Goal: Task Accomplishment & Management: Manage account settings

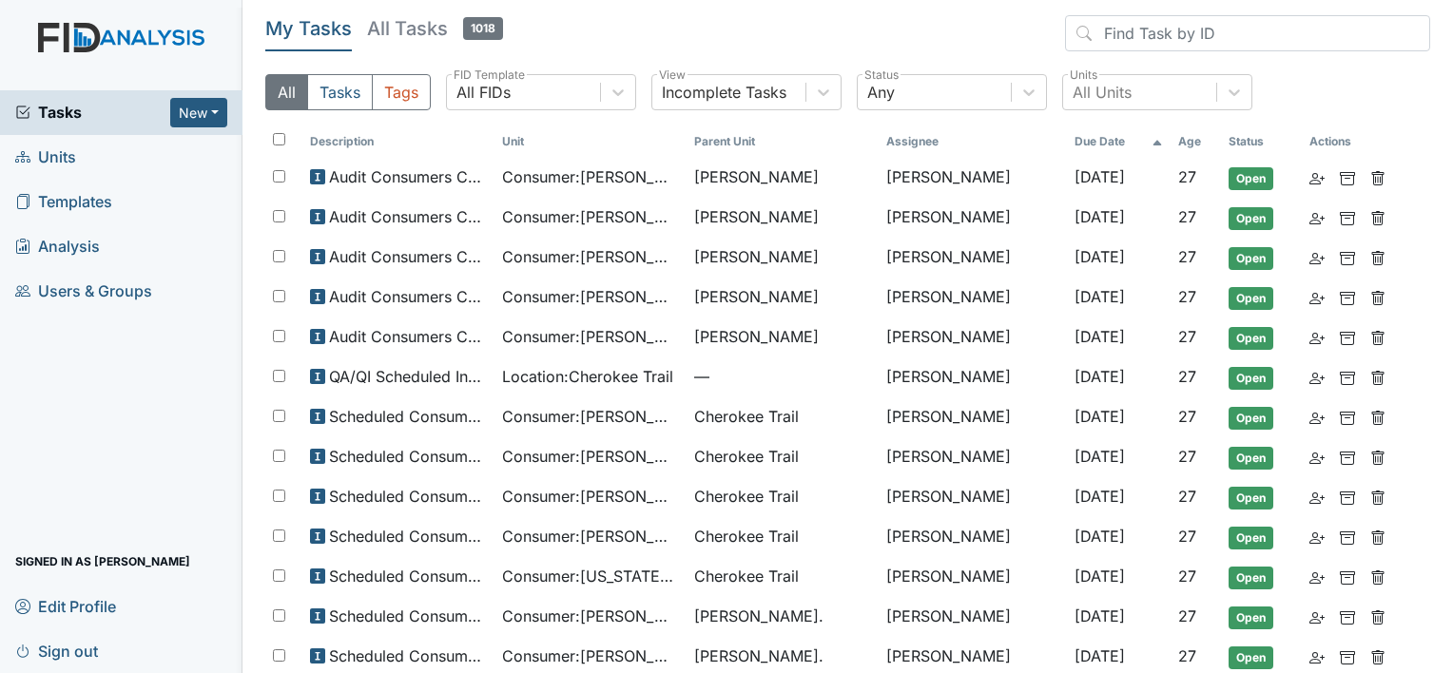
click at [95, 152] on link "Units" at bounding box center [121, 157] width 243 height 45
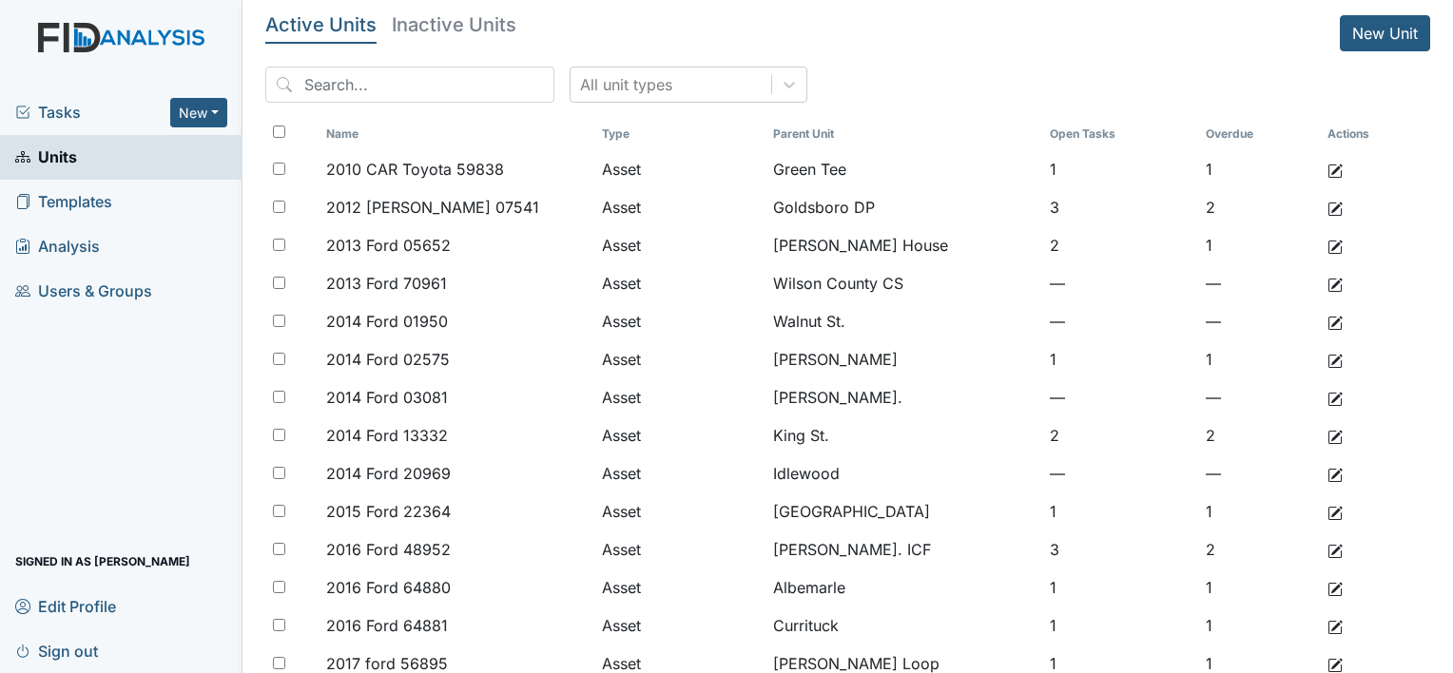
click at [76, 120] on span "Tasks" at bounding box center [92, 112] width 155 height 23
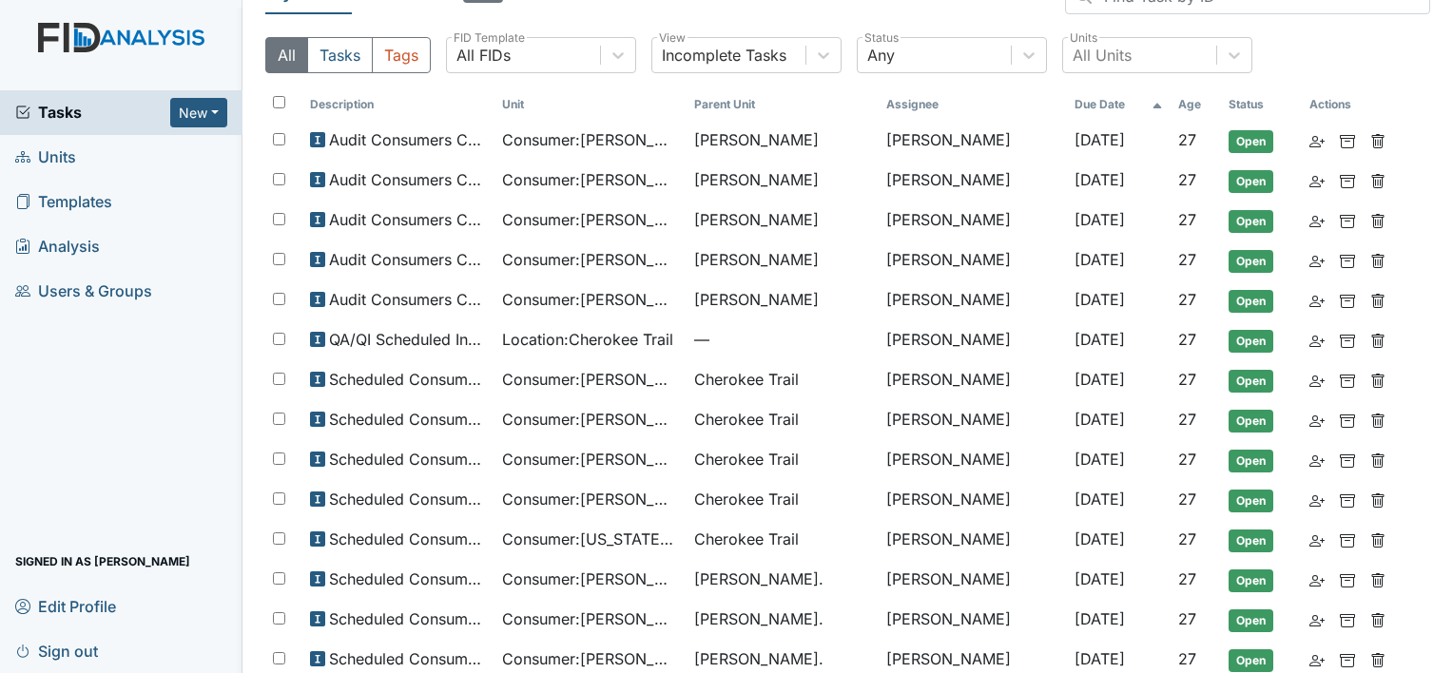
scroll to position [38, 0]
click at [53, 155] on span "Units" at bounding box center [45, 157] width 61 height 29
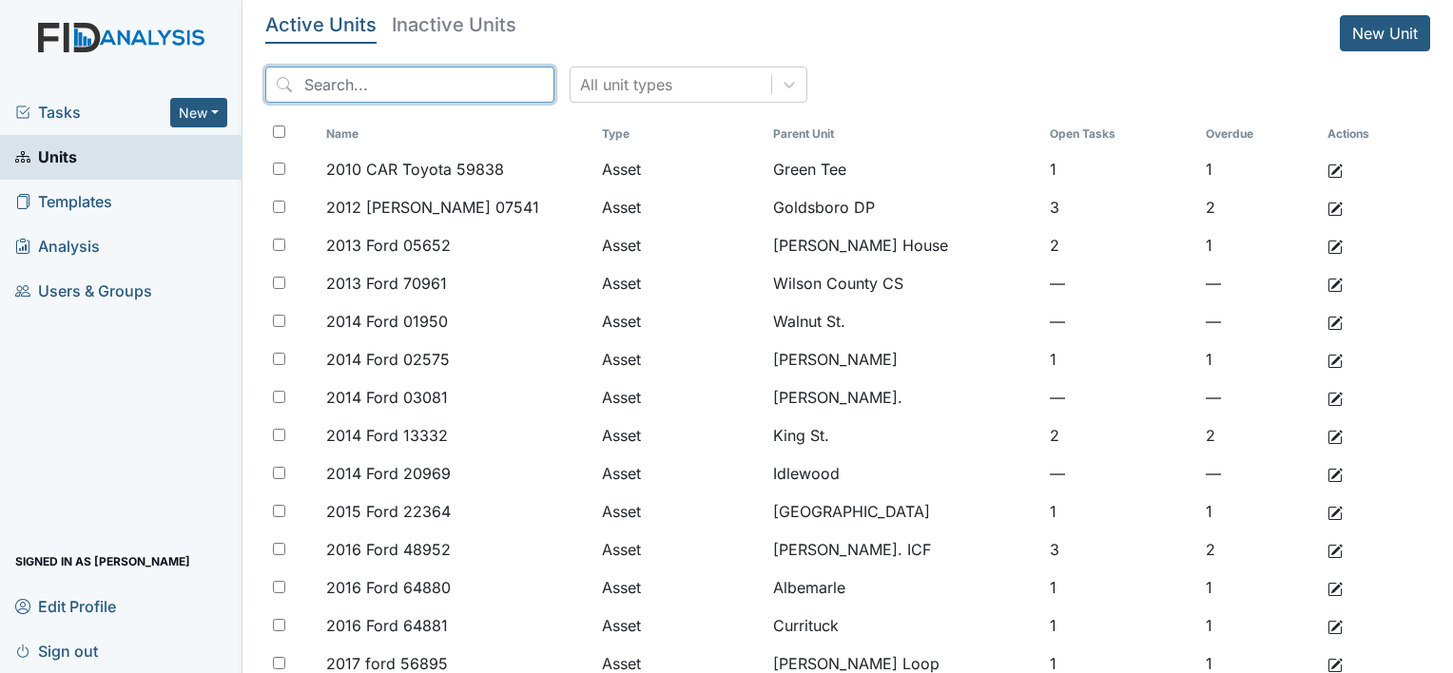
click at [321, 96] on input "search" at bounding box center [409, 85] width 289 height 36
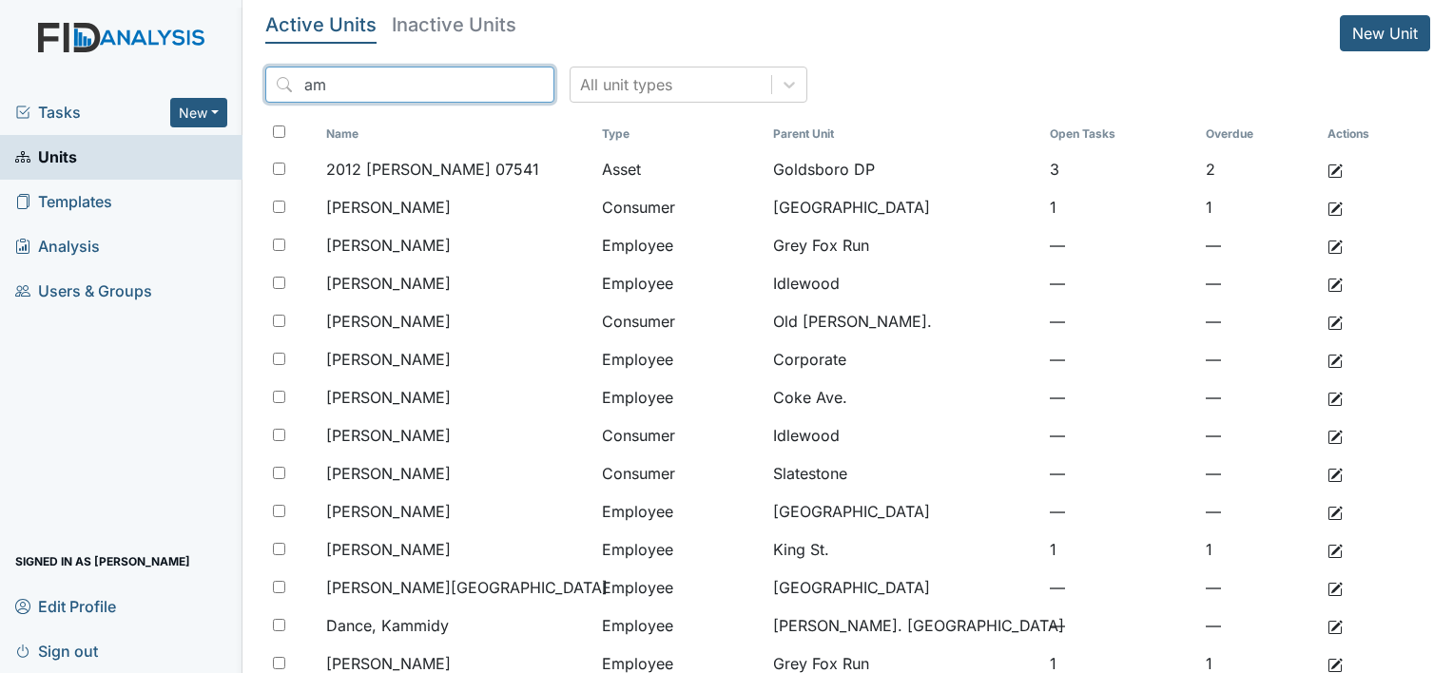
type input "a"
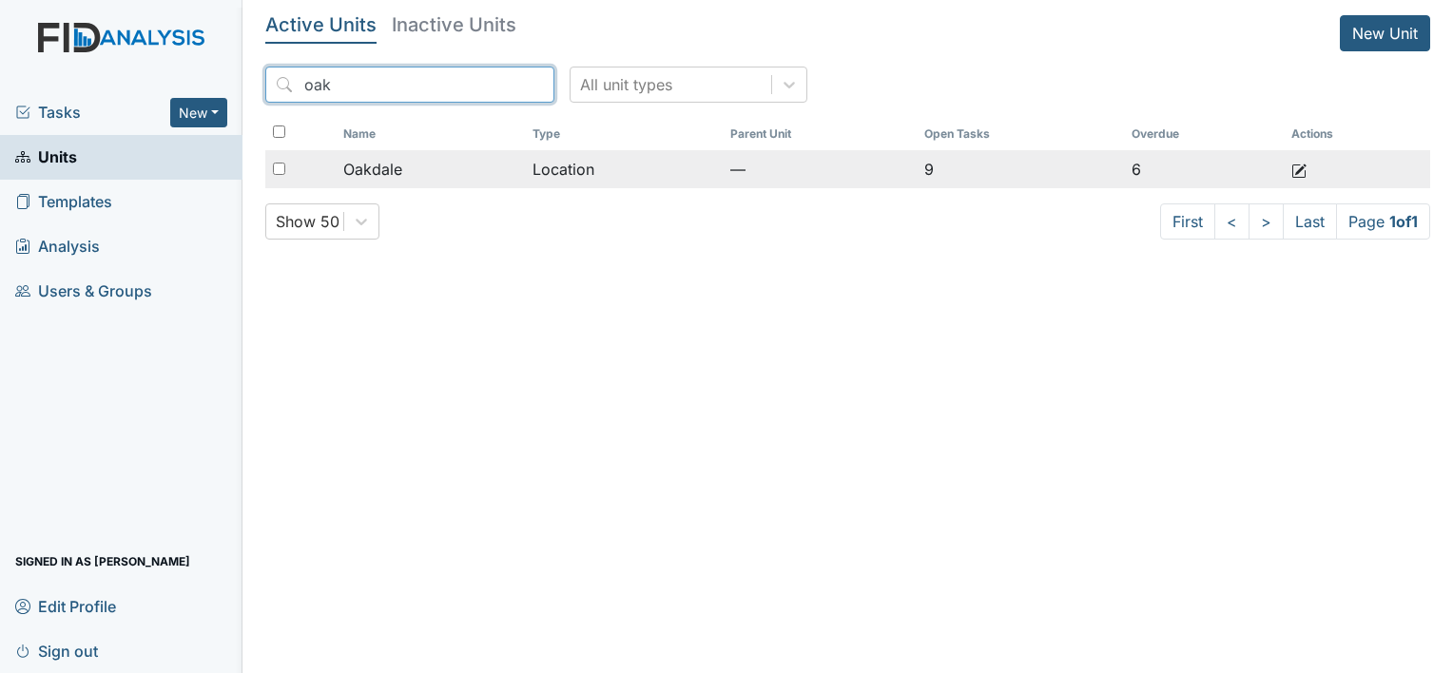
type input "oak"
click at [326, 175] on div at bounding box center [300, 169] width 70 height 38
checkbox input "true"
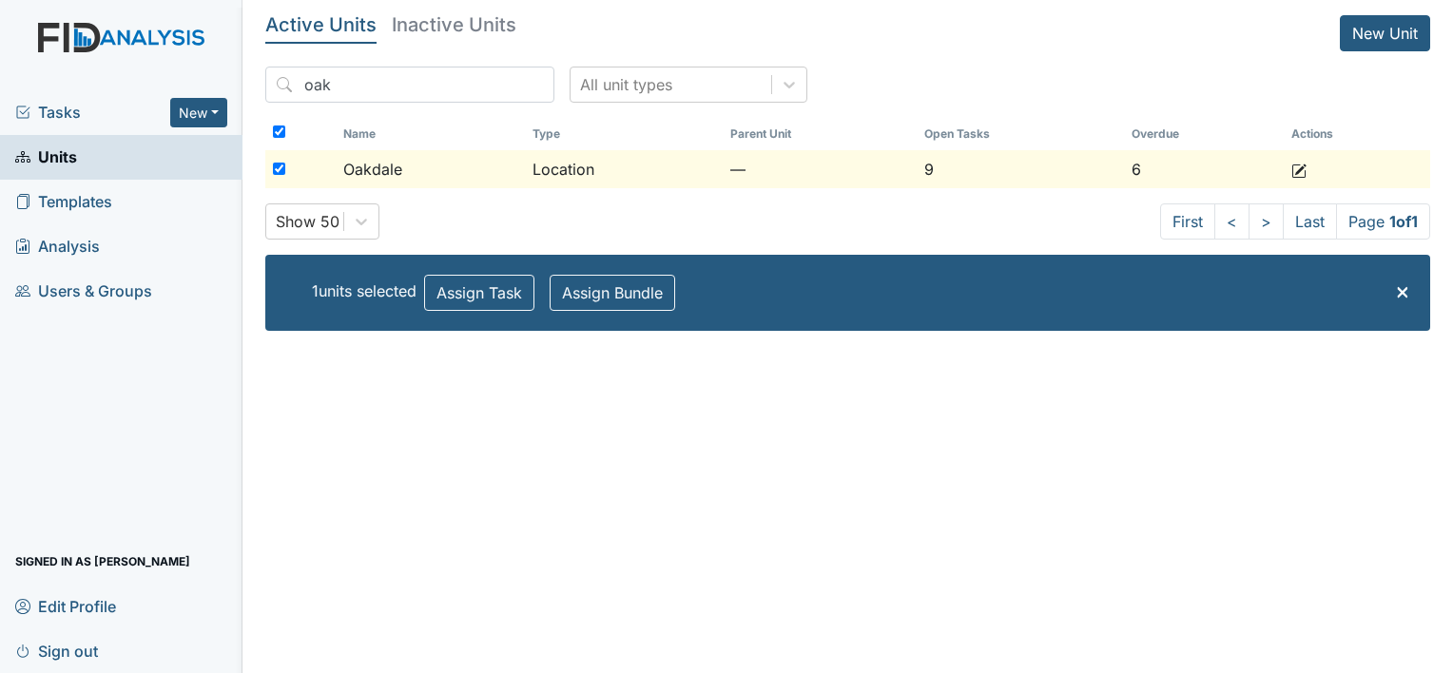
click at [271, 164] on div at bounding box center [300, 169] width 70 height 38
checkbox input "false"
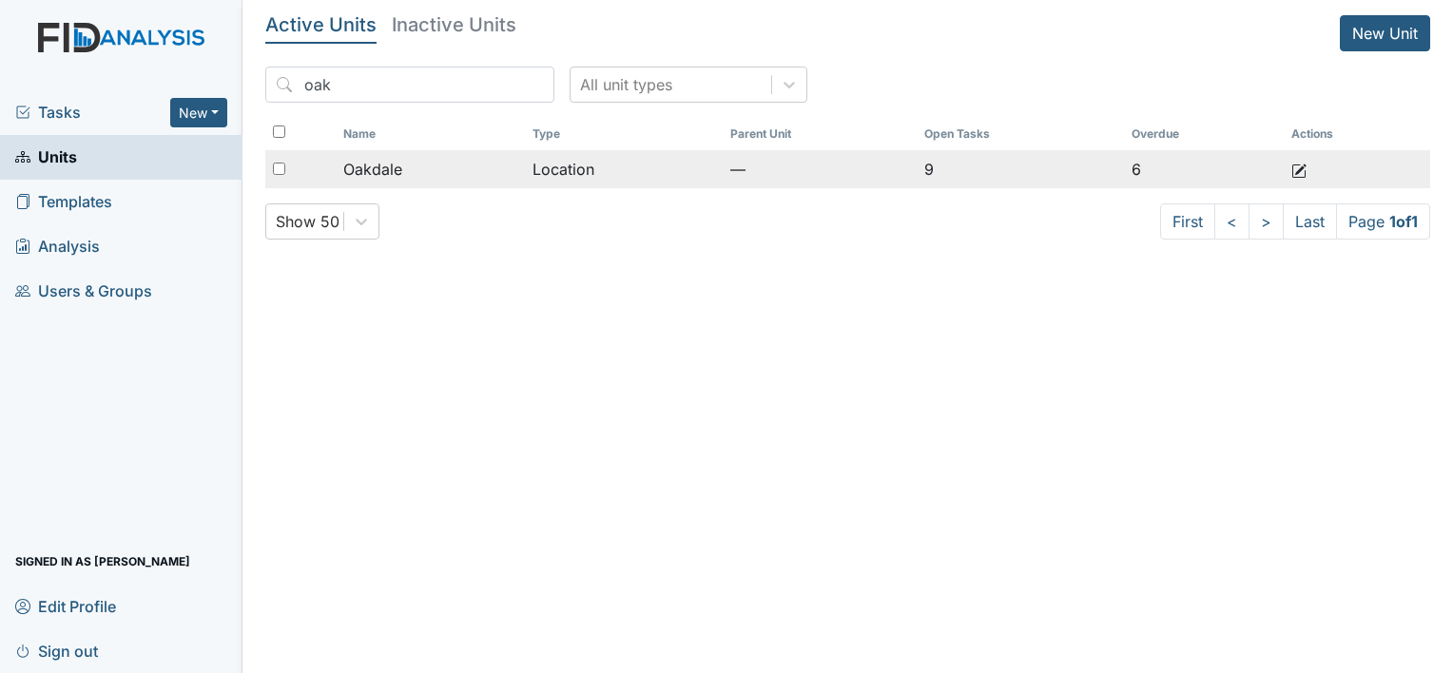
click at [513, 164] on div "Oakdale" at bounding box center [430, 169] width 175 height 23
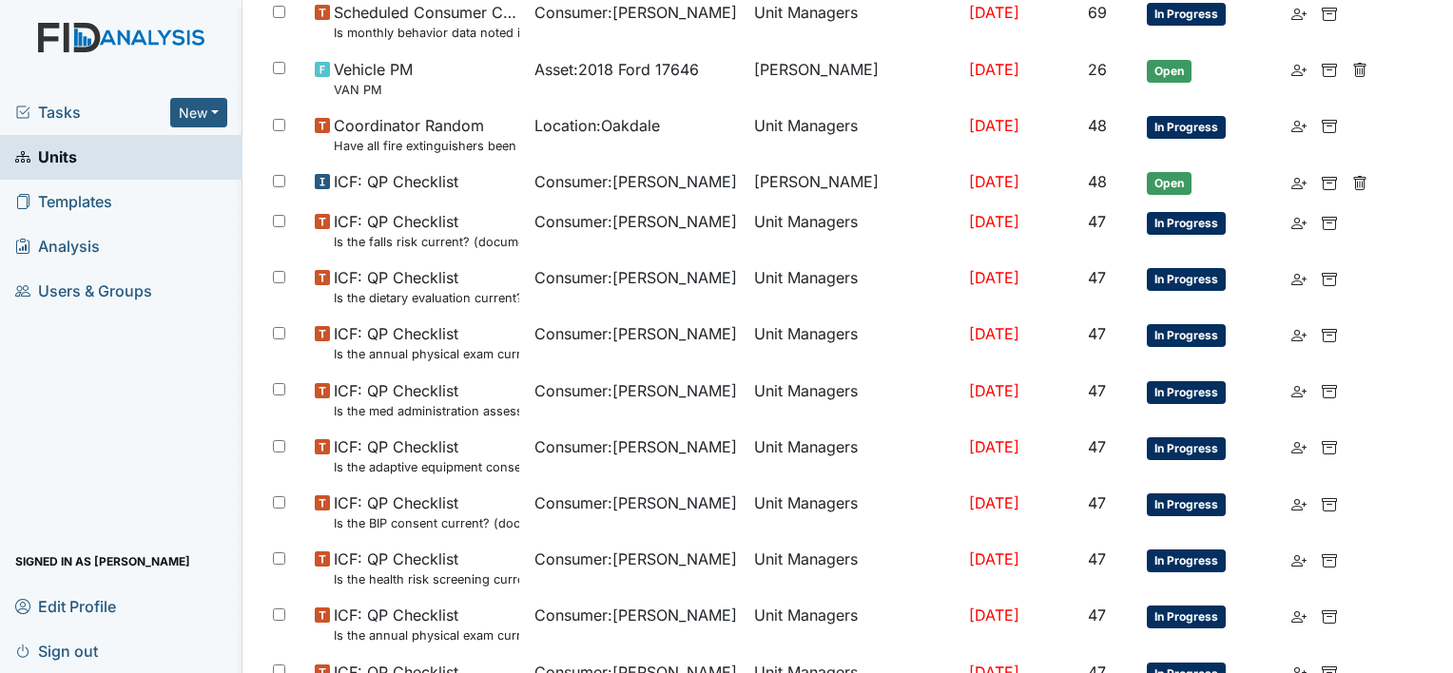
scroll to position [1346, 0]
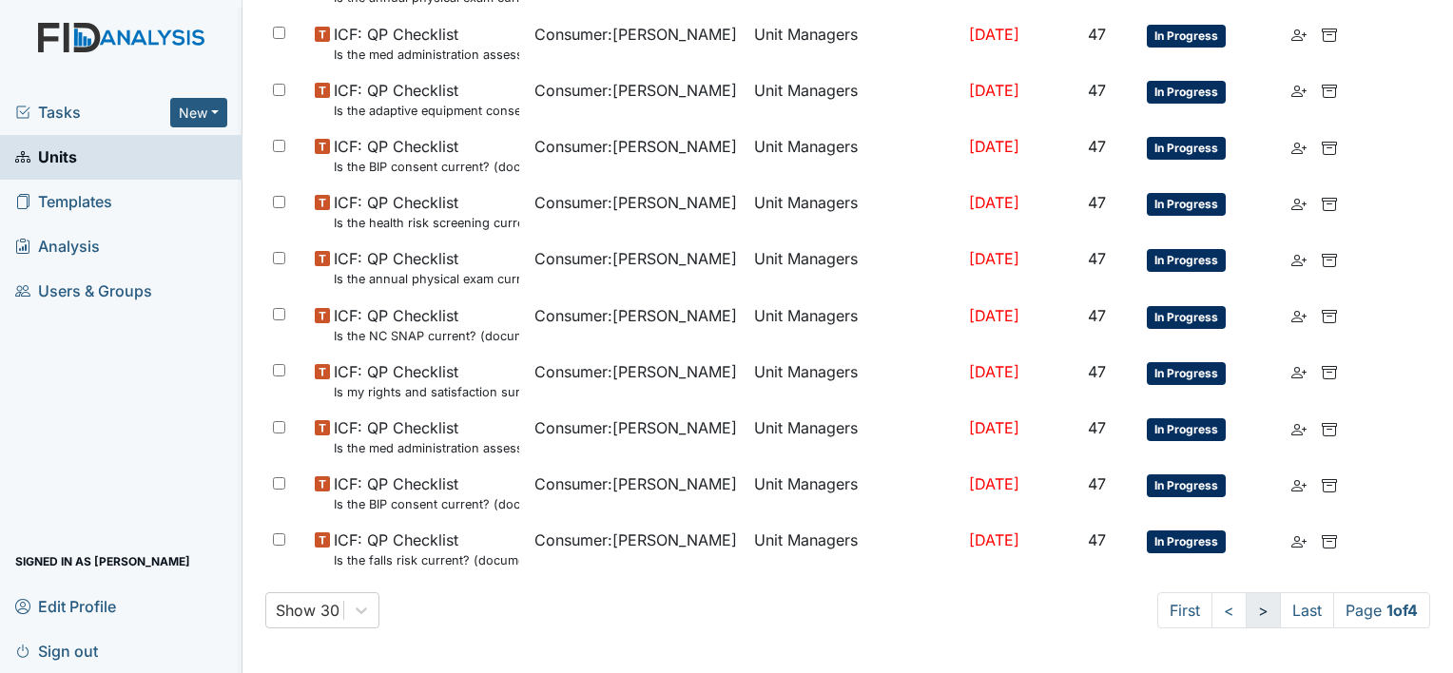
click at [1246, 613] on link ">" at bounding box center [1263, 611] width 35 height 36
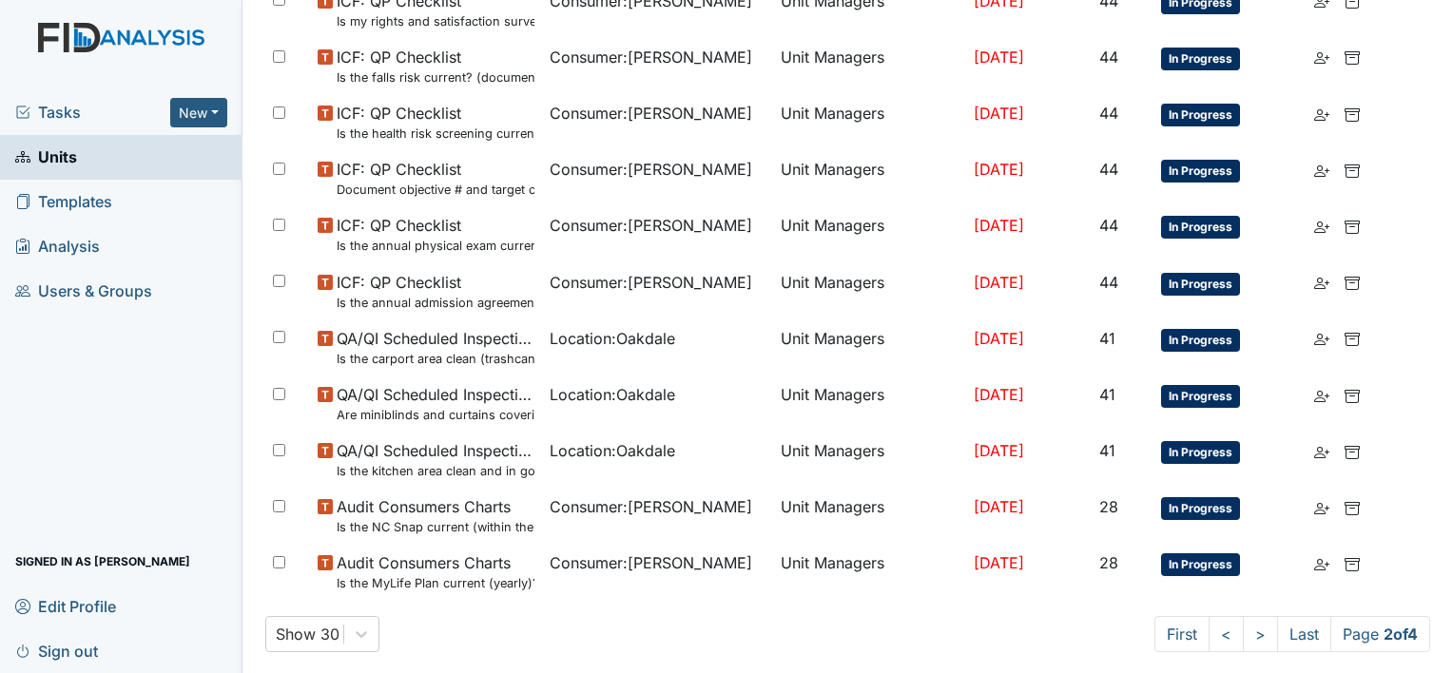
scroll to position [1363, 0]
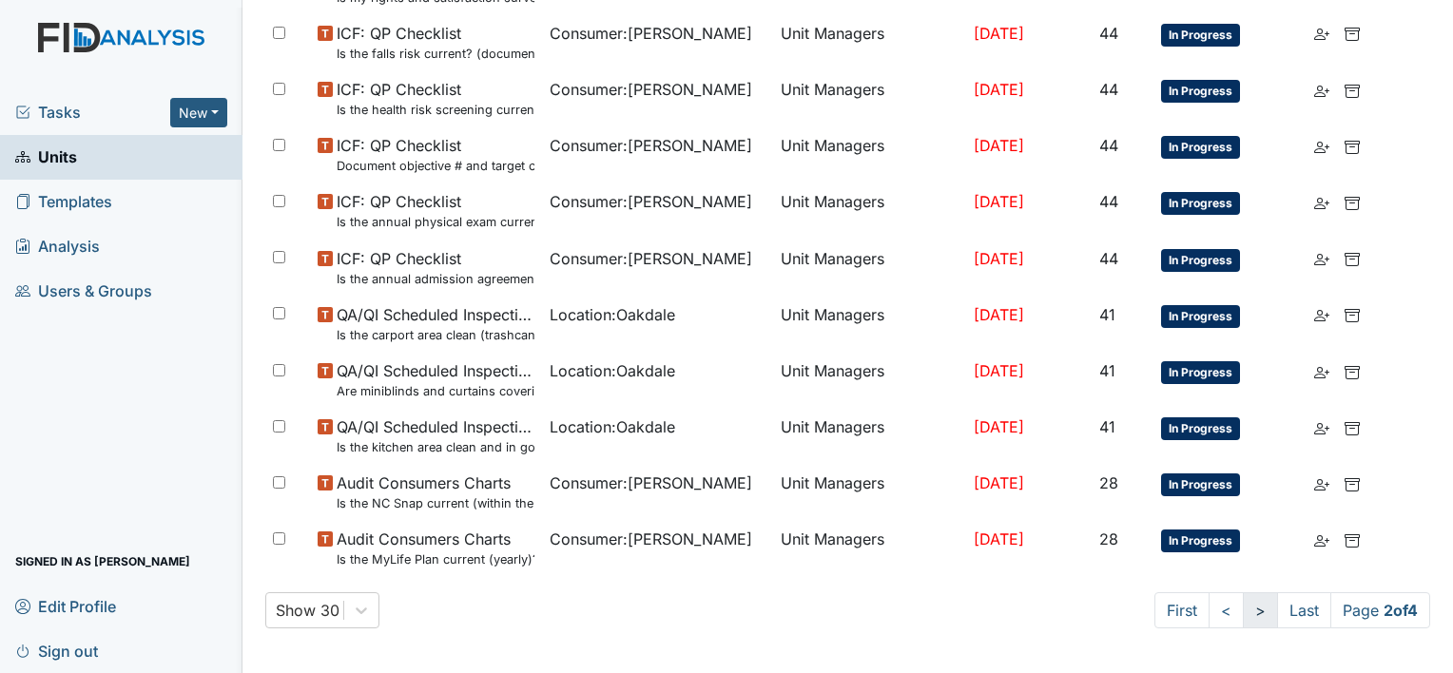
click at [1243, 607] on link ">" at bounding box center [1260, 611] width 35 height 36
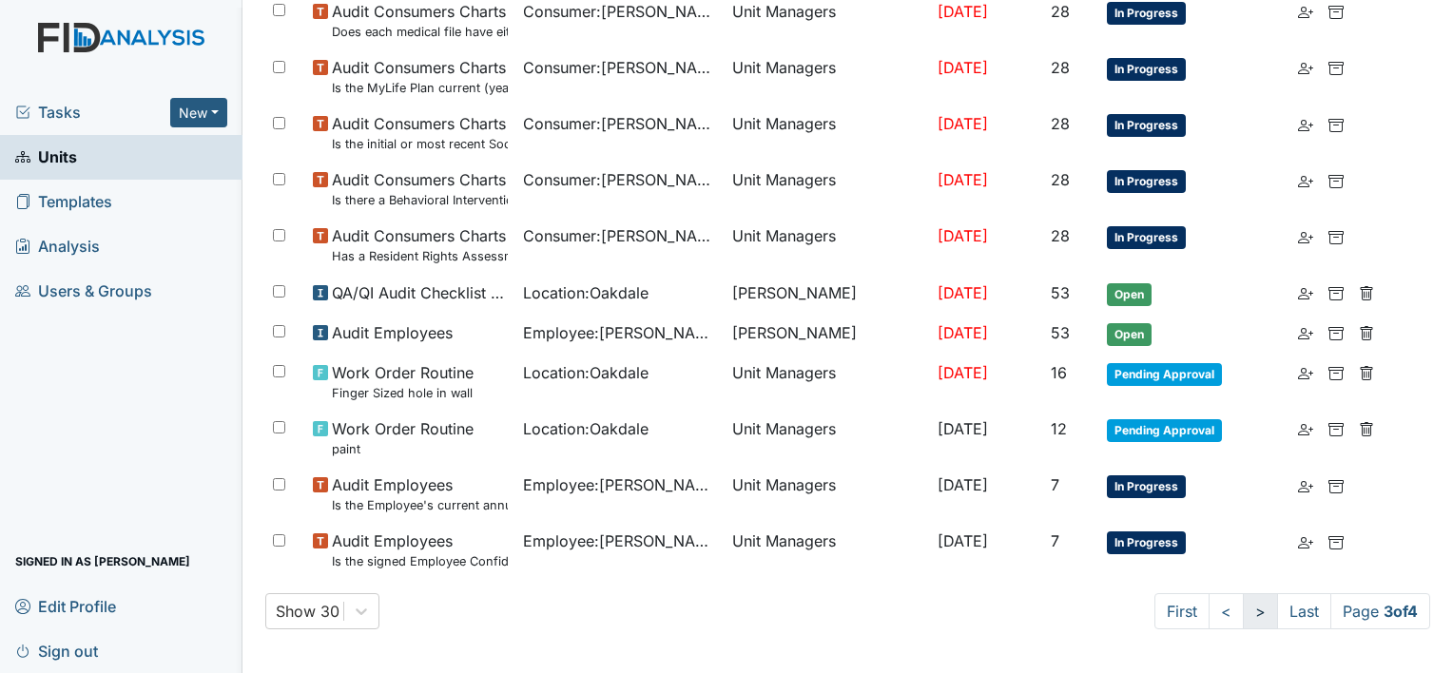
click at [1243, 616] on link ">" at bounding box center [1260, 612] width 35 height 36
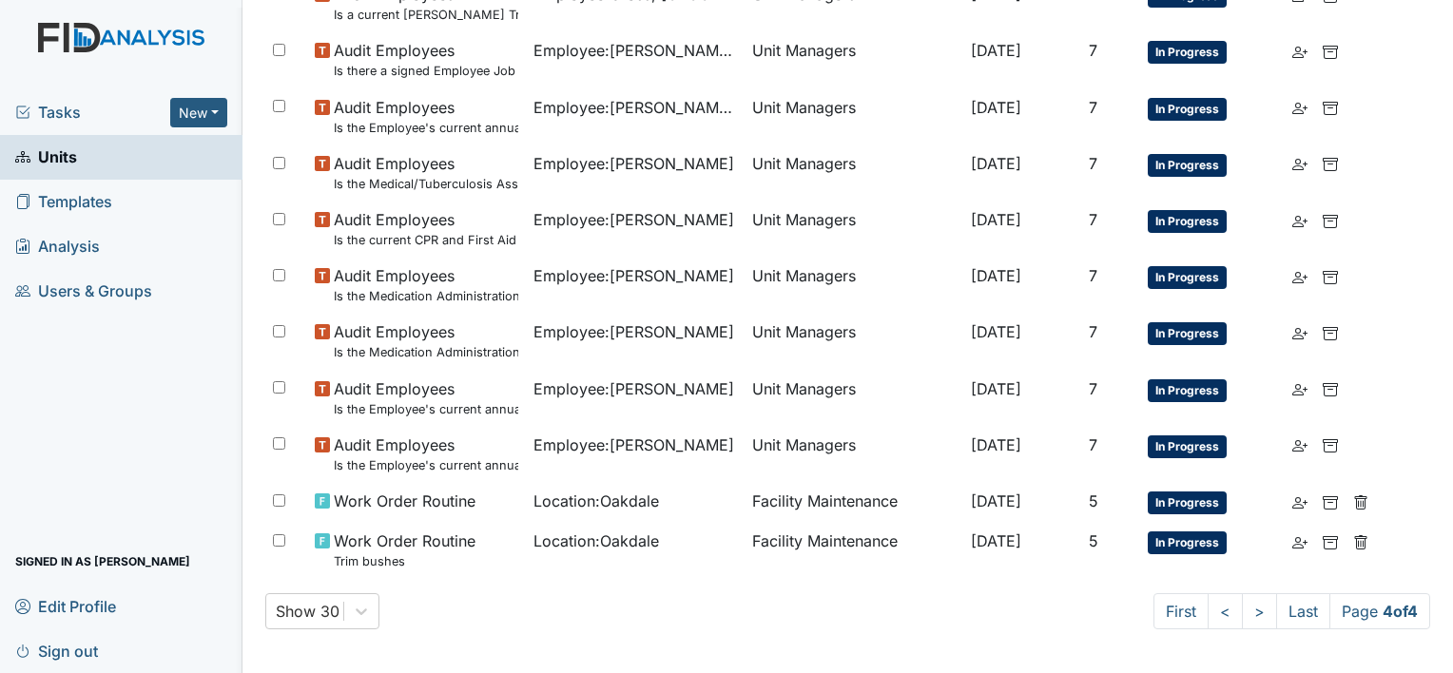
drag, startPoint x: 1446, startPoint y: 15, endPoint x: 1012, endPoint y: 589, distance: 719.1
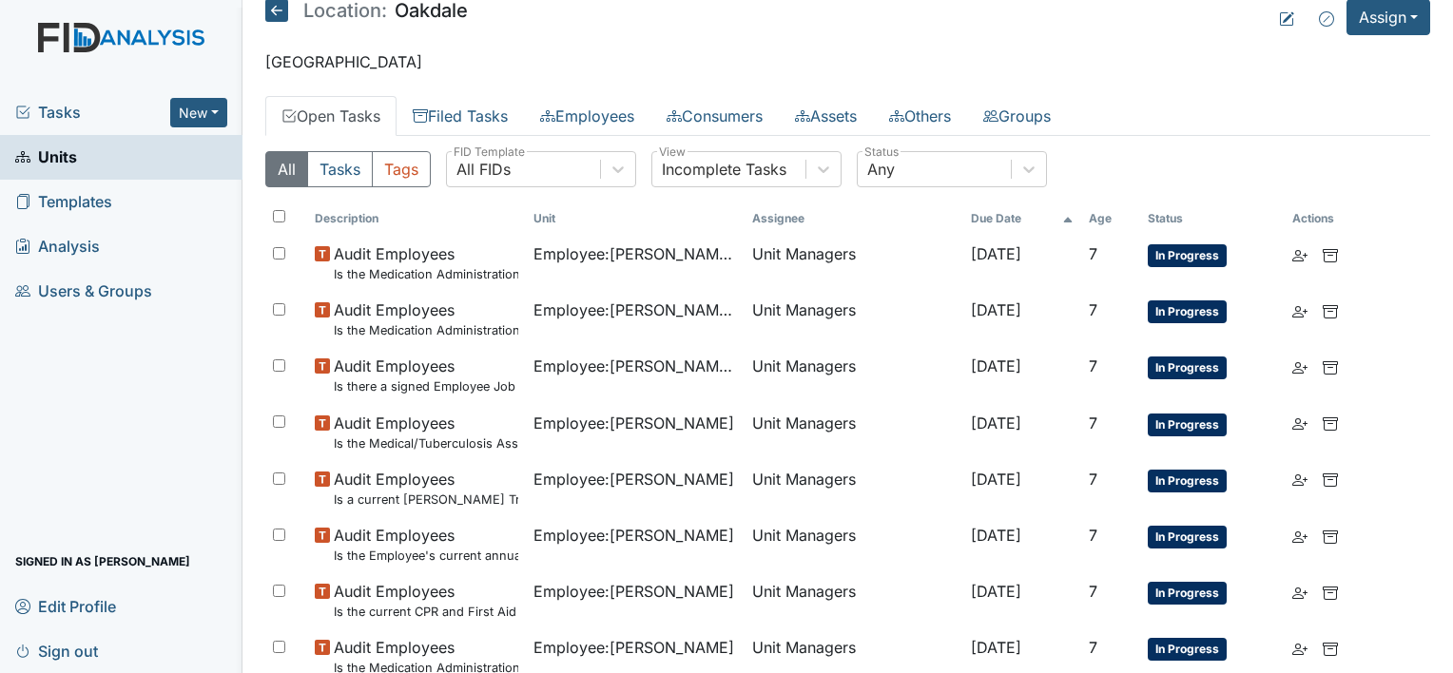
scroll to position [0, 0]
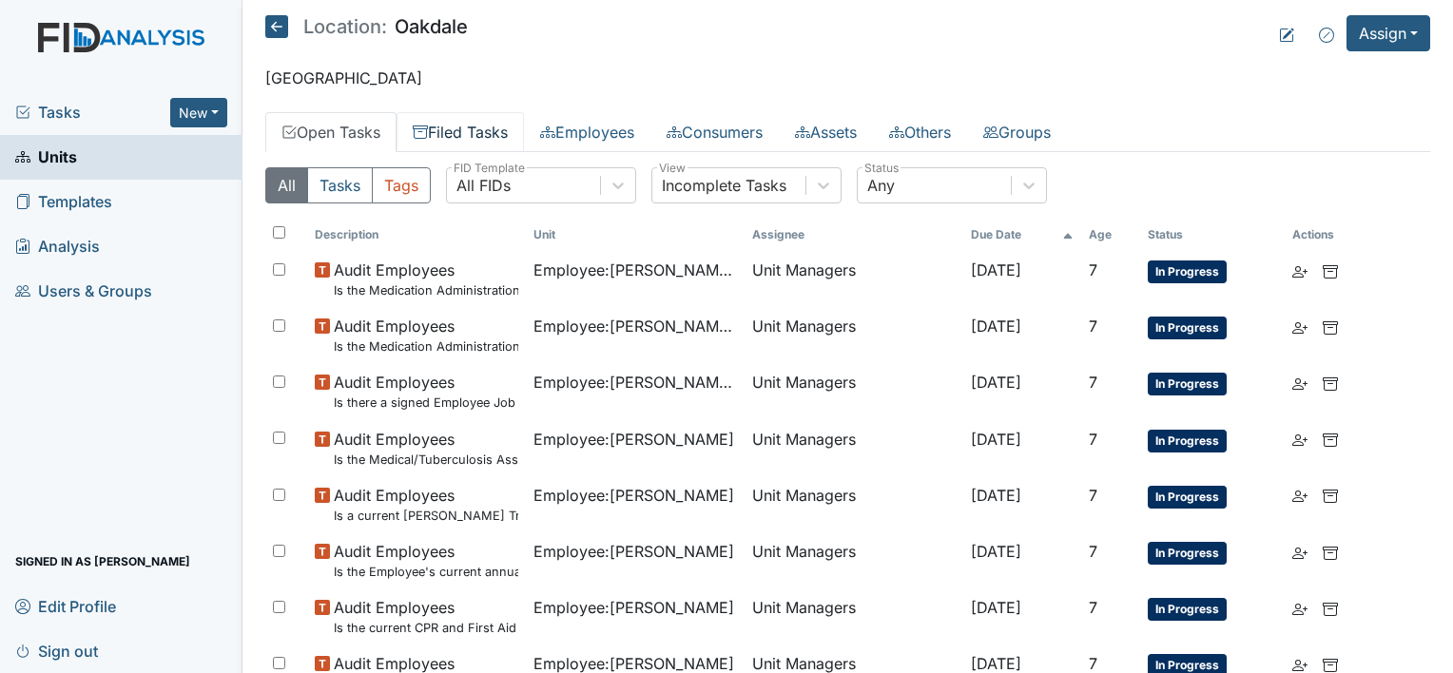
click at [430, 114] on link "Filed Tasks" at bounding box center [460, 132] width 127 height 40
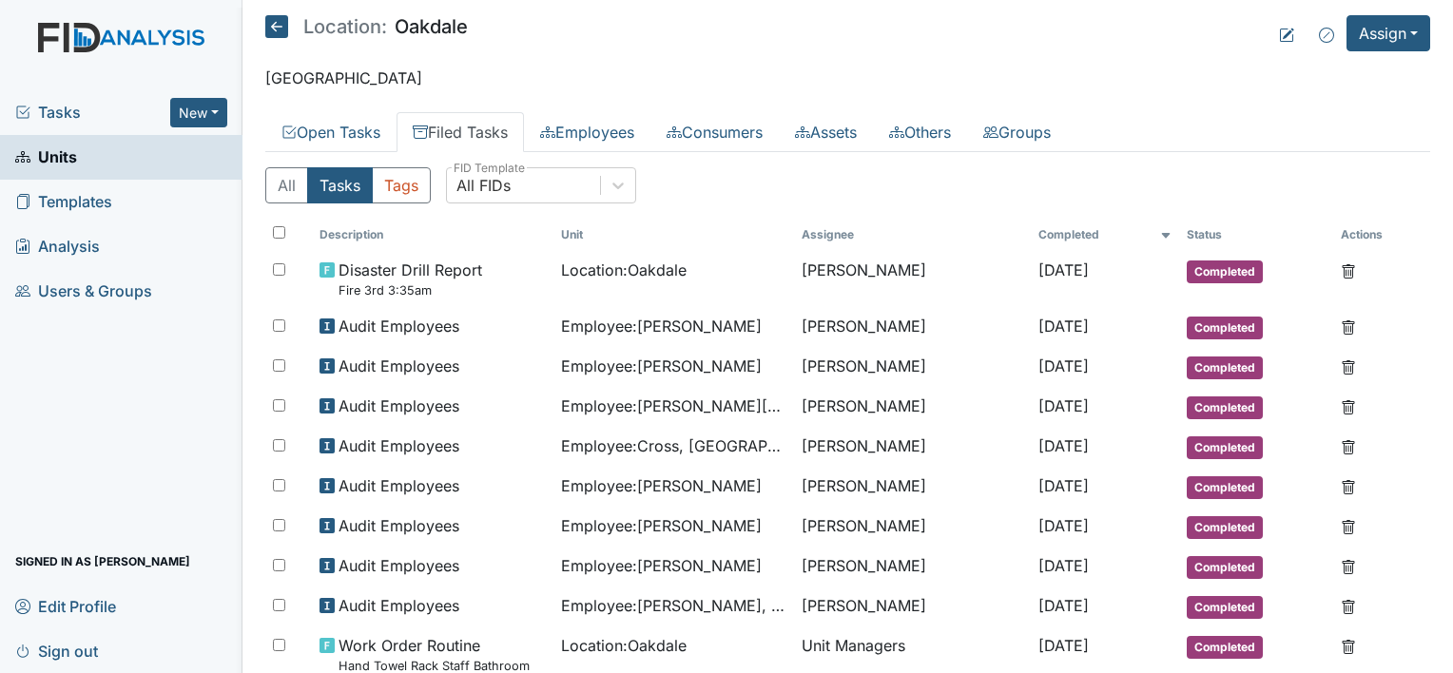
click at [161, 32] on img at bounding box center [121, 57] width 243 height 68
click at [51, 127] on div "Tasks New Form Inspection Document Bundle" at bounding box center [121, 112] width 243 height 45
click at [49, 109] on span "Tasks" at bounding box center [92, 112] width 155 height 23
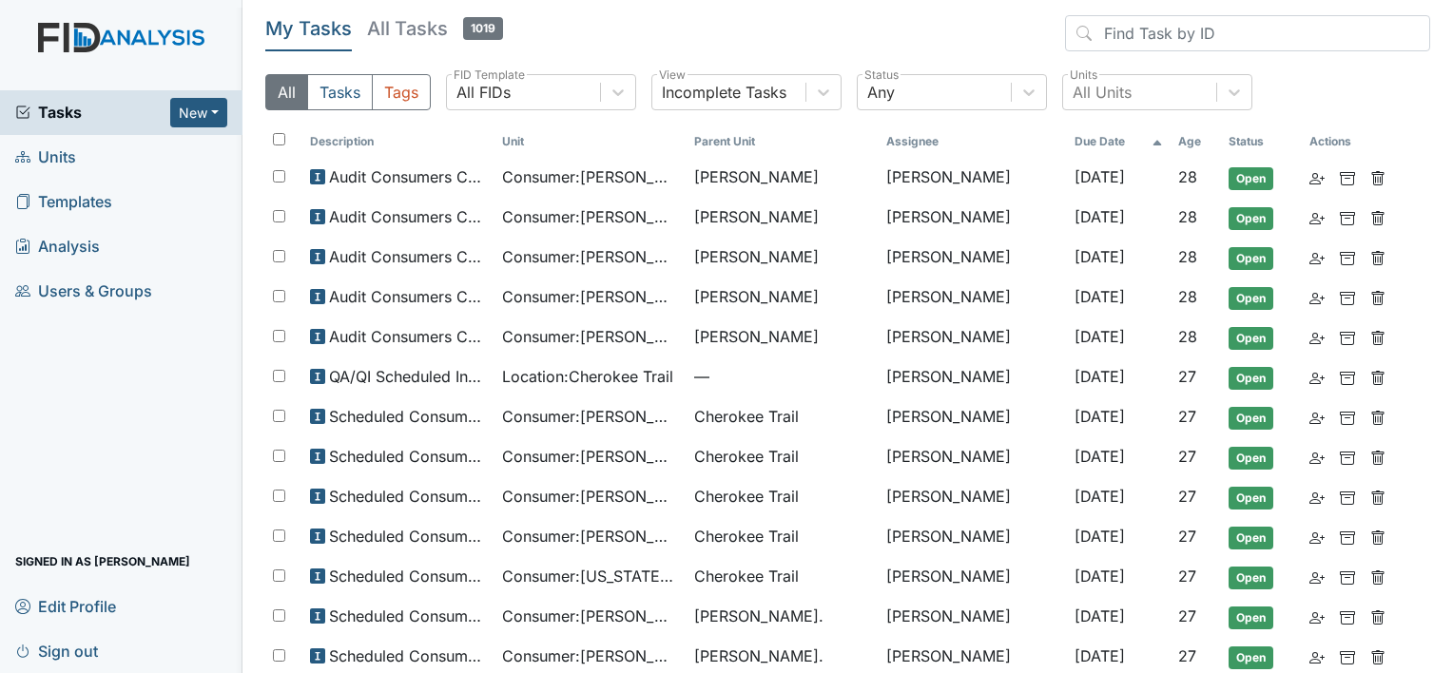
click at [50, 159] on span "Units" at bounding box center [45, 157] width 61 height 29
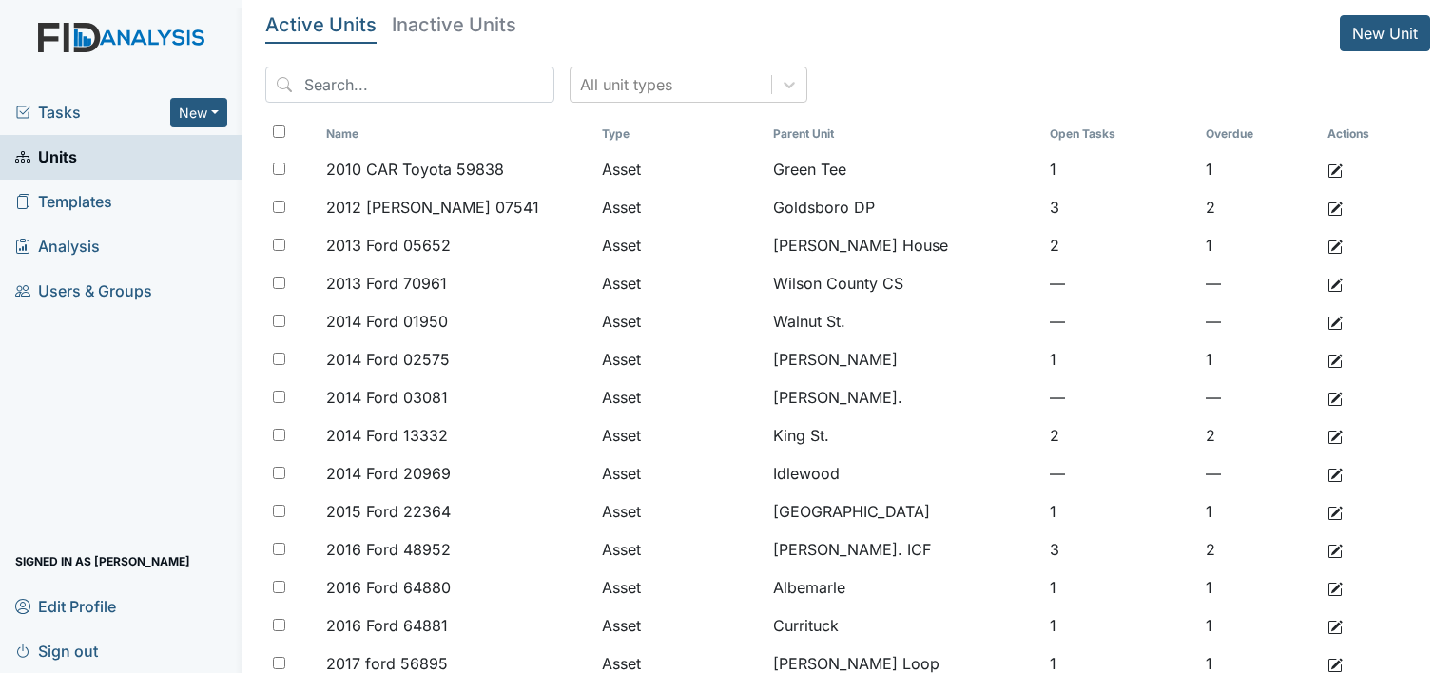
click at [38, 116] on span "Tasks" at bounding box center [92, 112] width 155 height 23
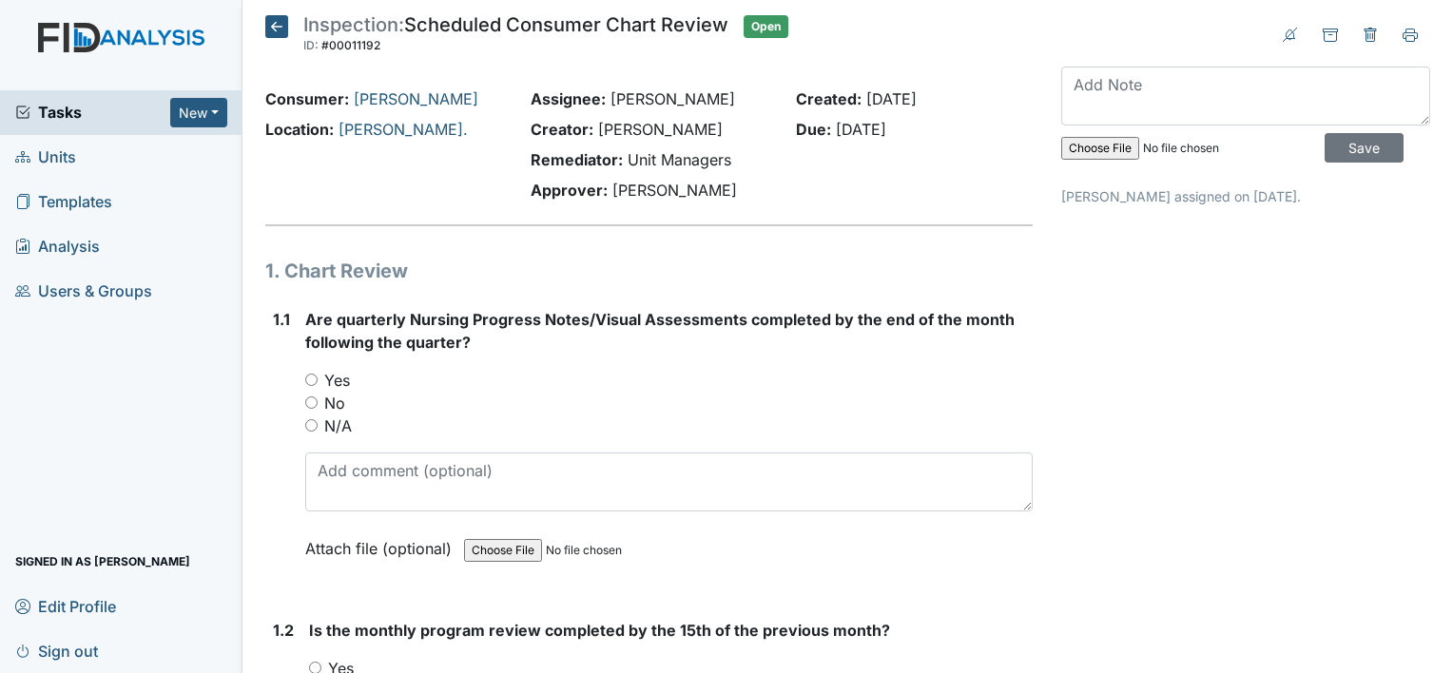
click at [275, 18] on icon at bounding box center [276, 26] width 23 height 23
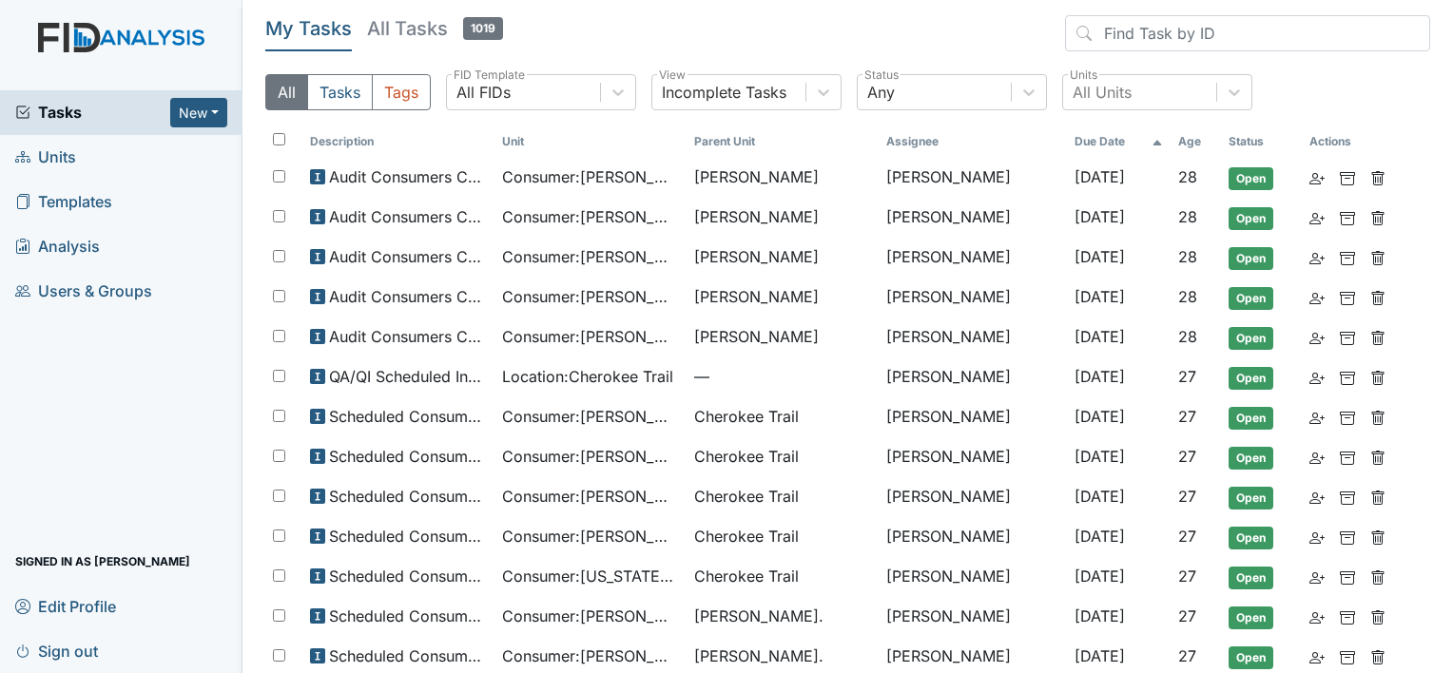
click at [17, 185] on link "Templates" at bounding box center [121, 202] width 243 height 45
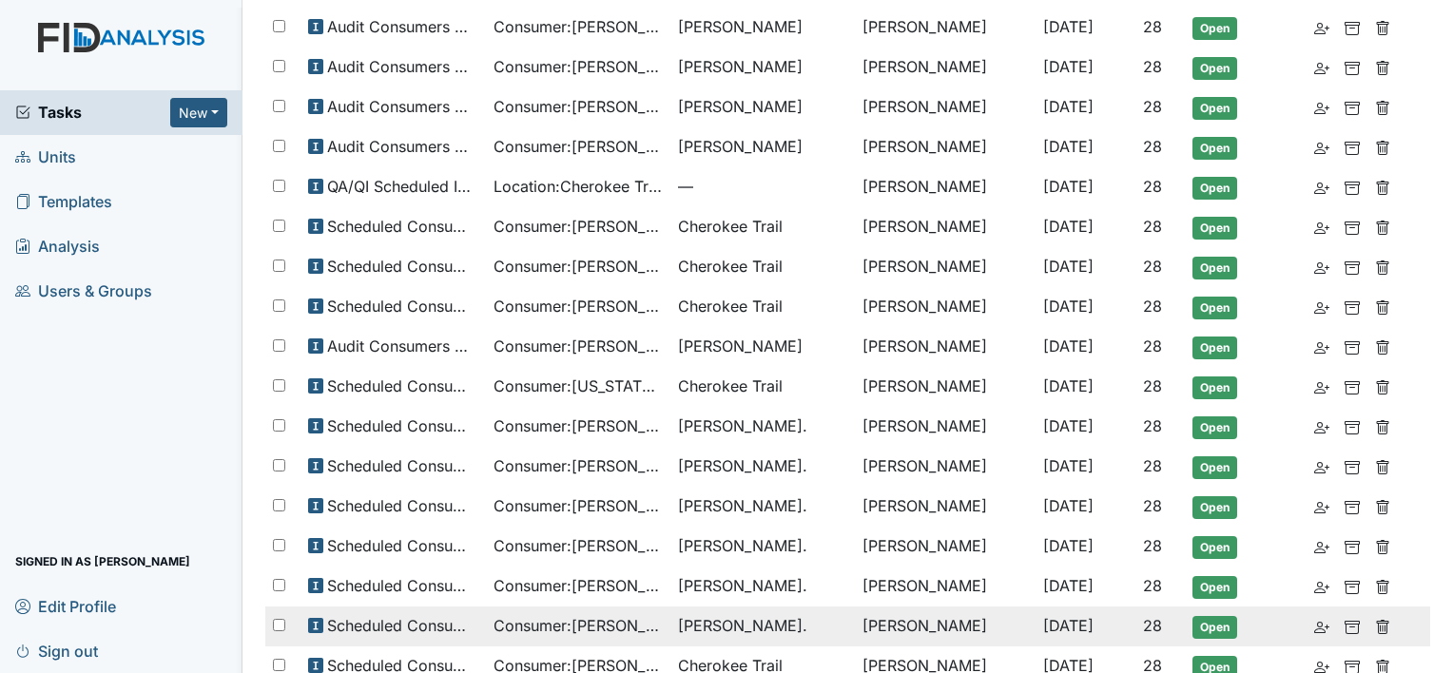
scroll to position [271, 0]
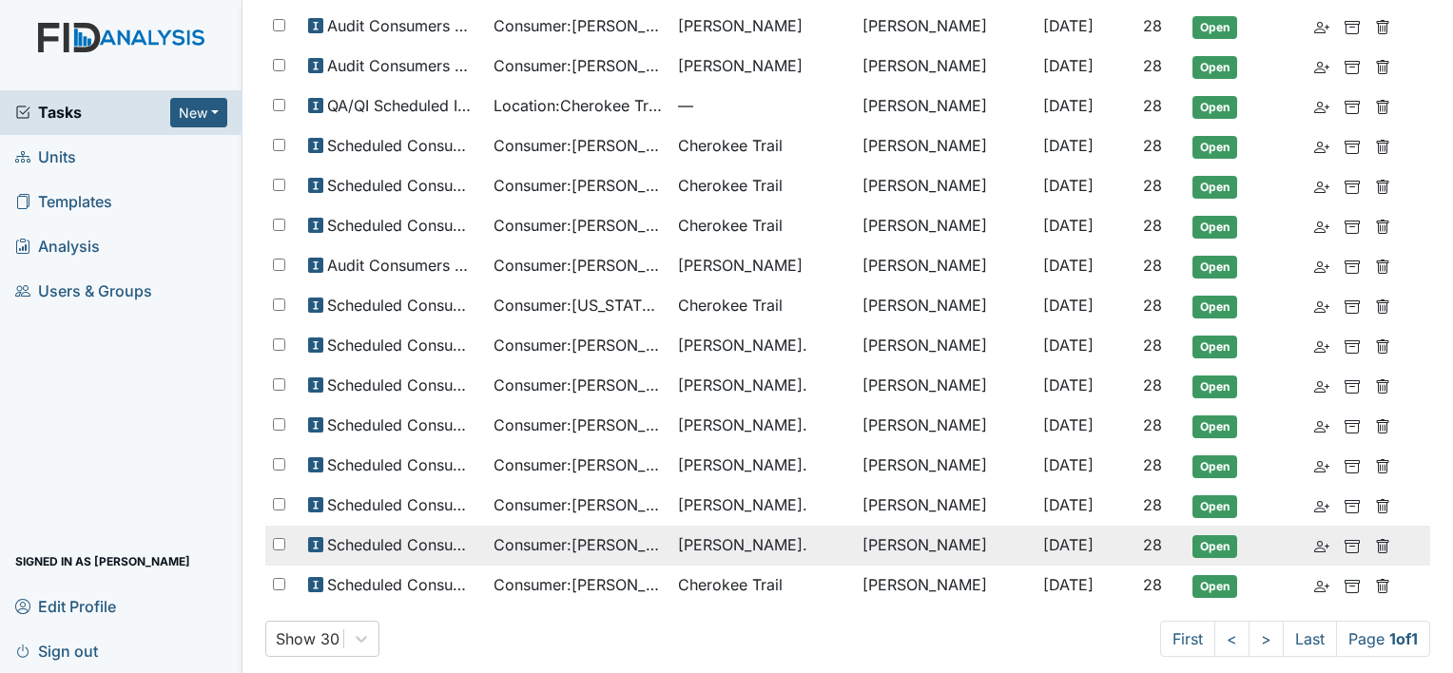
click at [699, 543] on span "[PERSON_NAME]." at bounding box center [742, 545] width 129 height 23
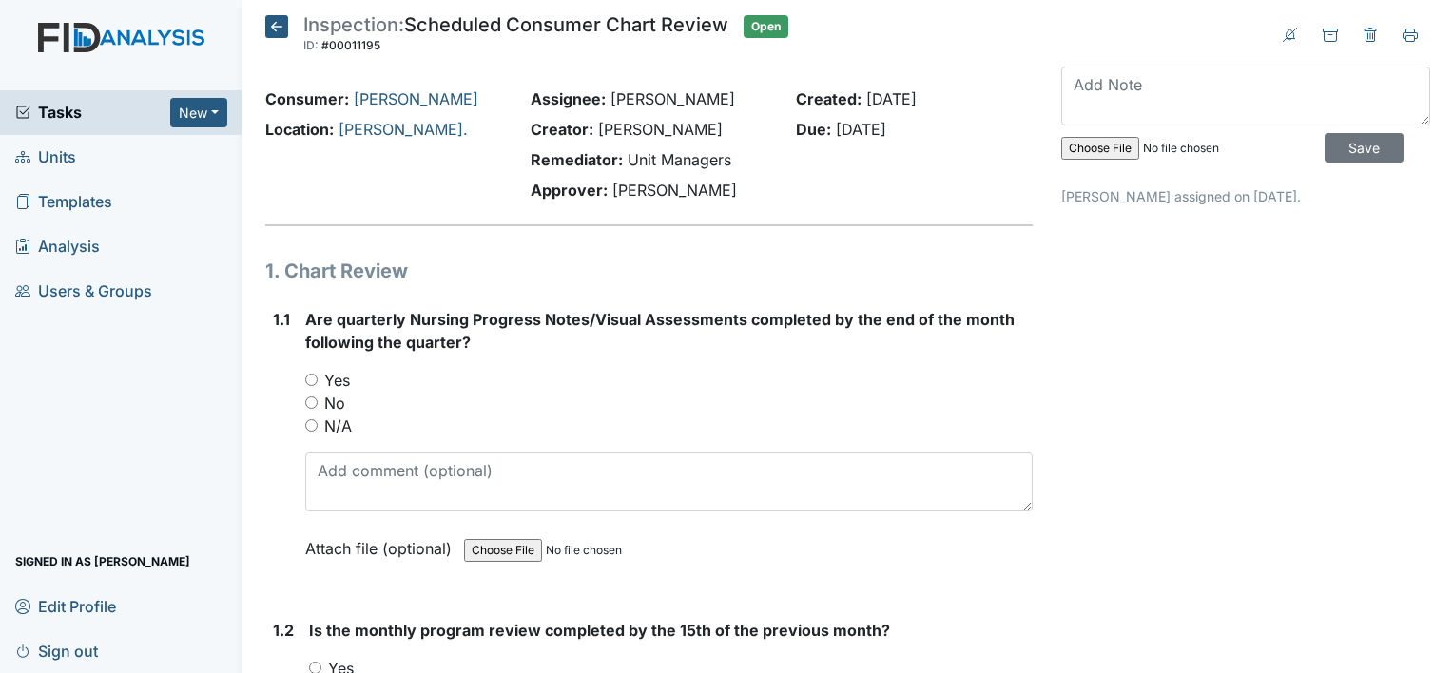
click at [282, 30] on icon at bounding box center [276, 26] width 23 height 23
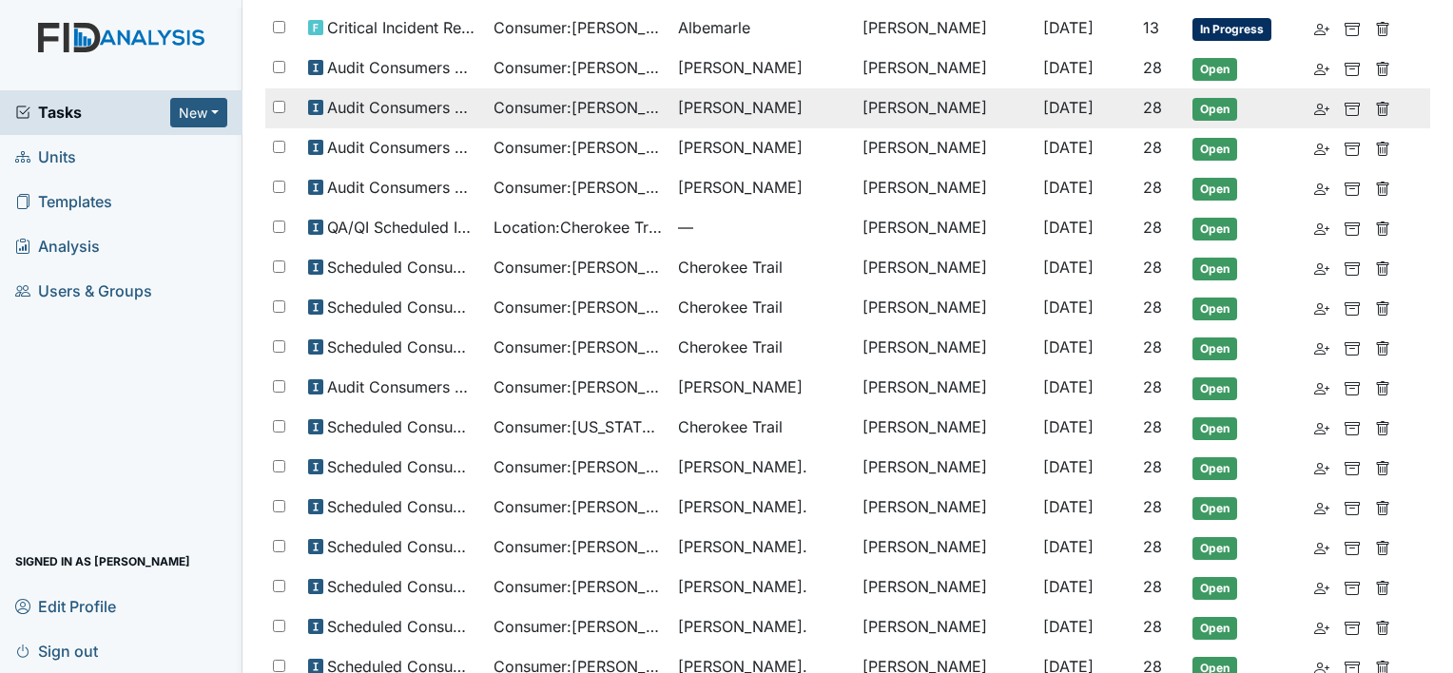
scroll to position [271, 0]
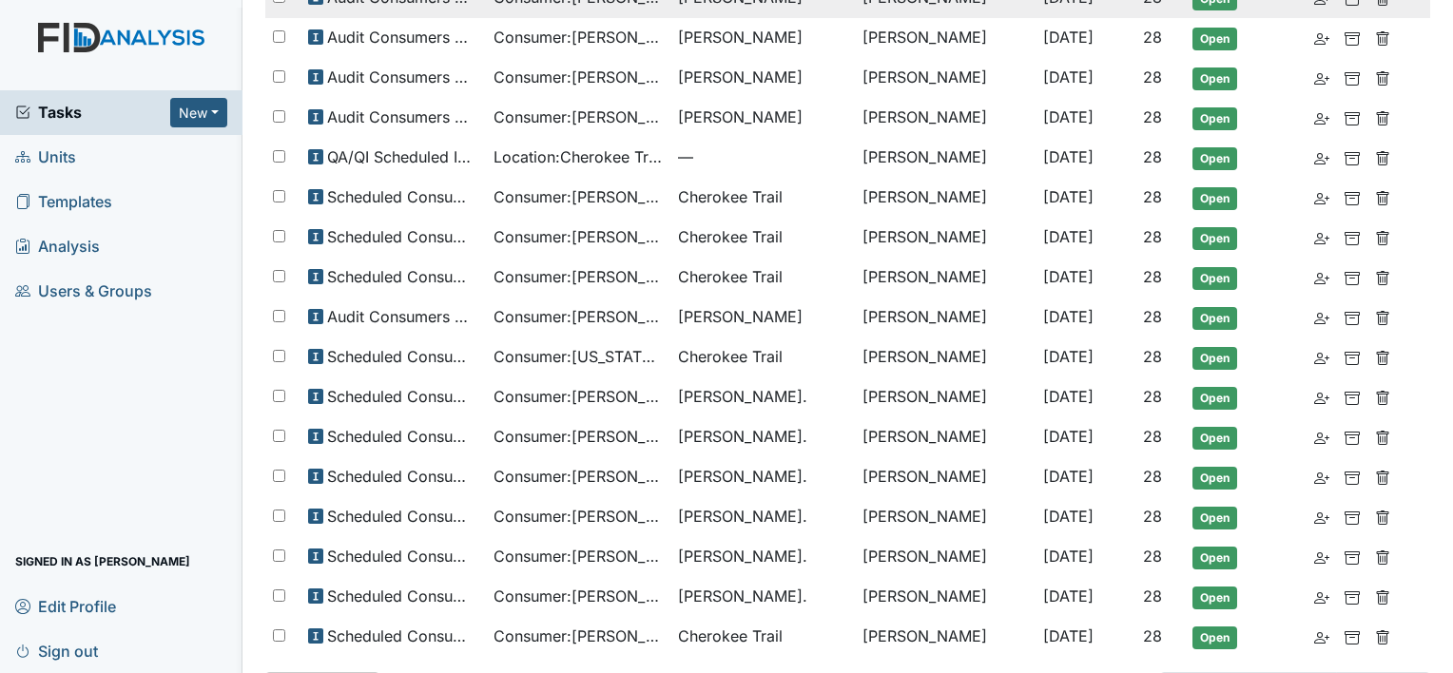
scroll to position [271, 0]
